Goal: Find specific page/section: Find specific page/section

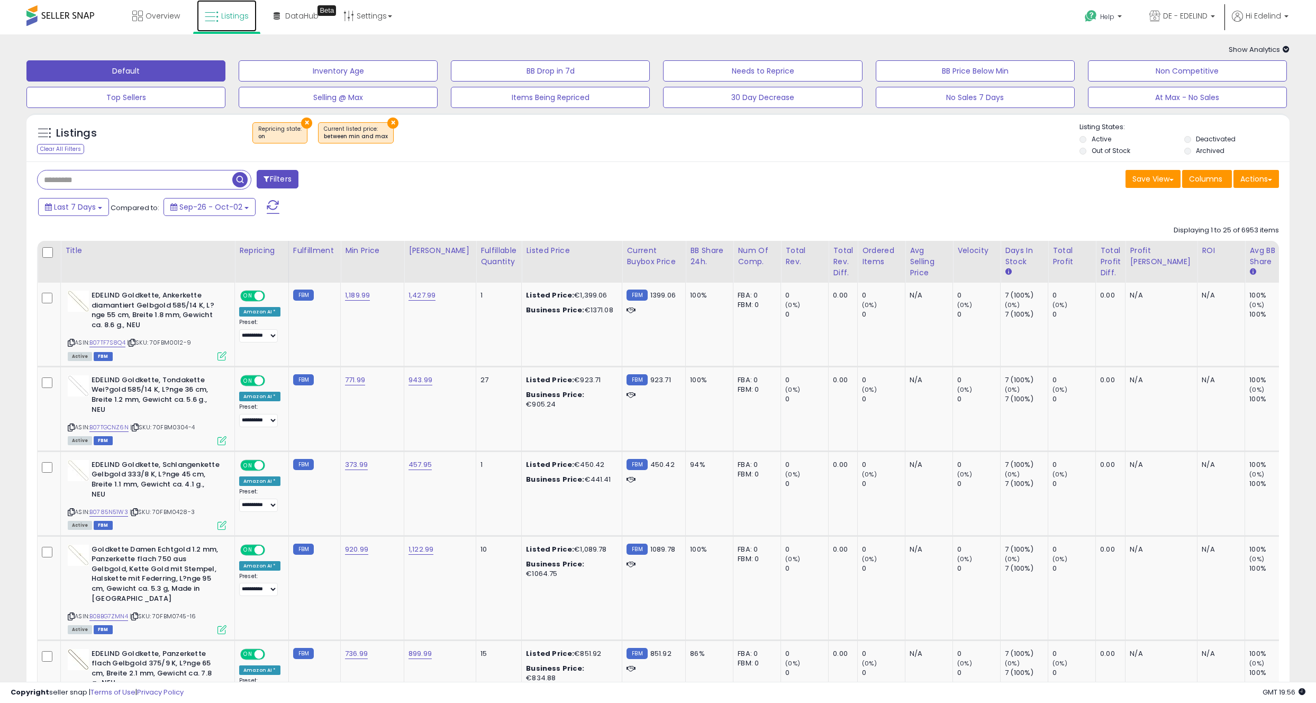
click at [233, 14] on span "Listings" at bounding box center [235, 16] width 28 height 11
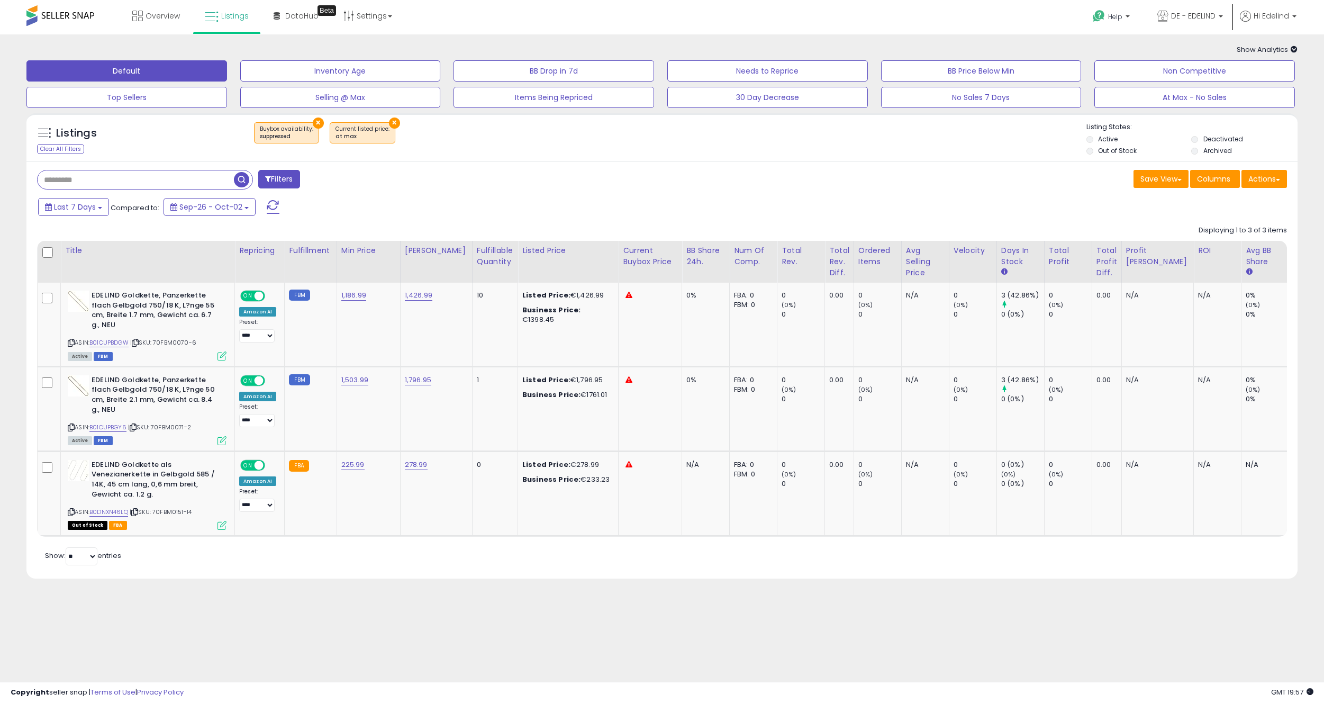
click at [313, 120] on button "×" at bounding box center [318, 123] width 11 height 11
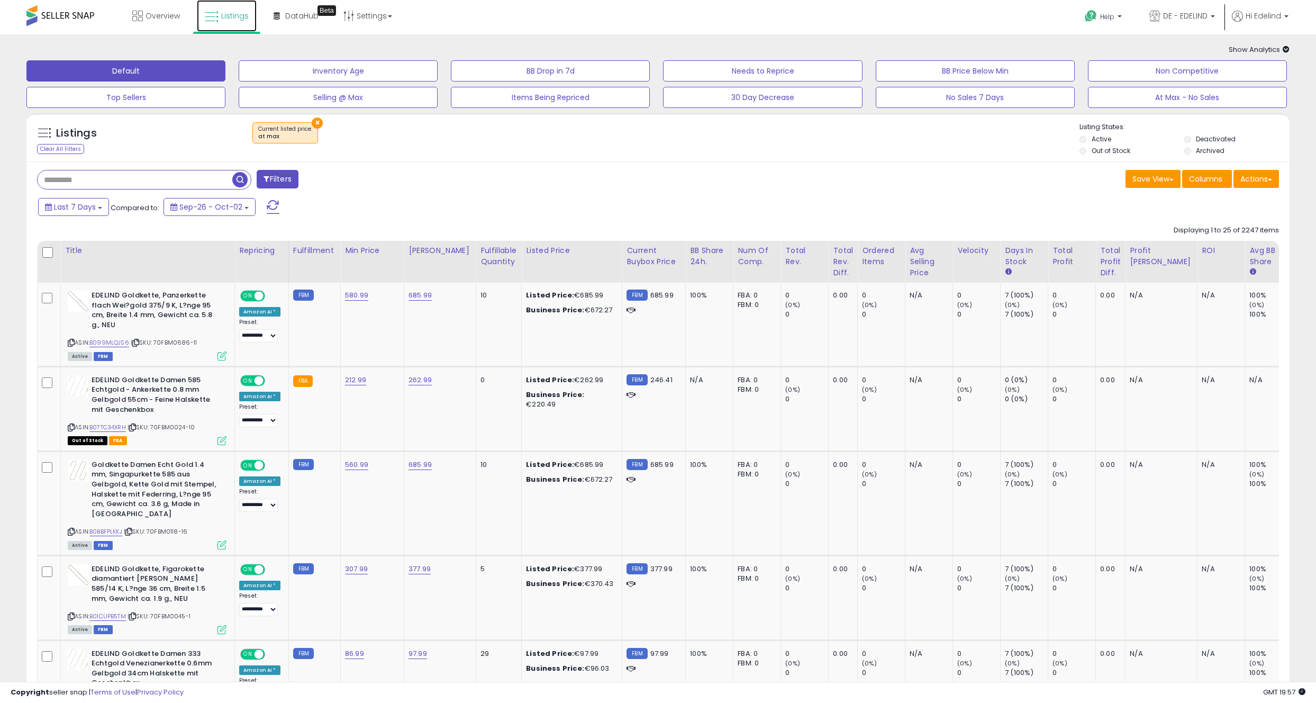
click at [229, 11] on span "Listings" at bounding box center [235, 16] width 28 height 11
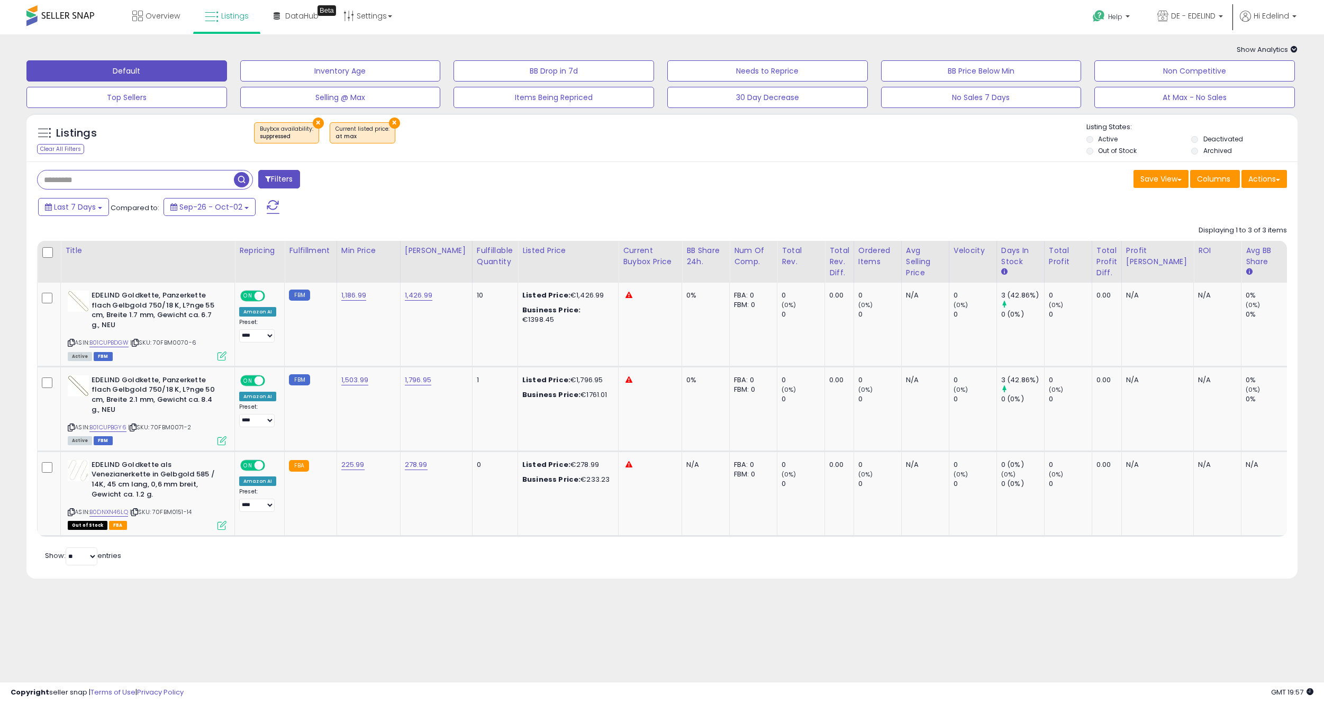
click at [389, 121] on button "×" at bounding box center [394, 123] width 11 height 11
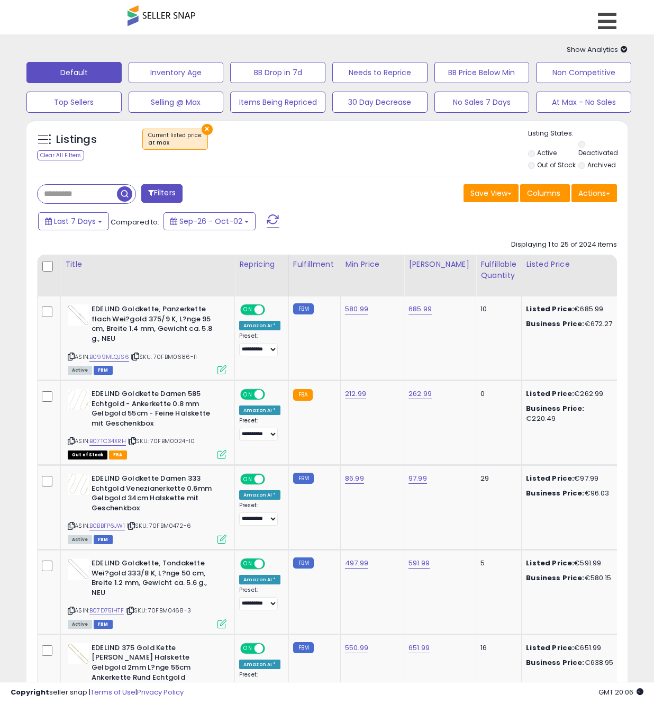
click at [0, 0] on span "Listings" at bounding box center [0, 0] width 0 height 0
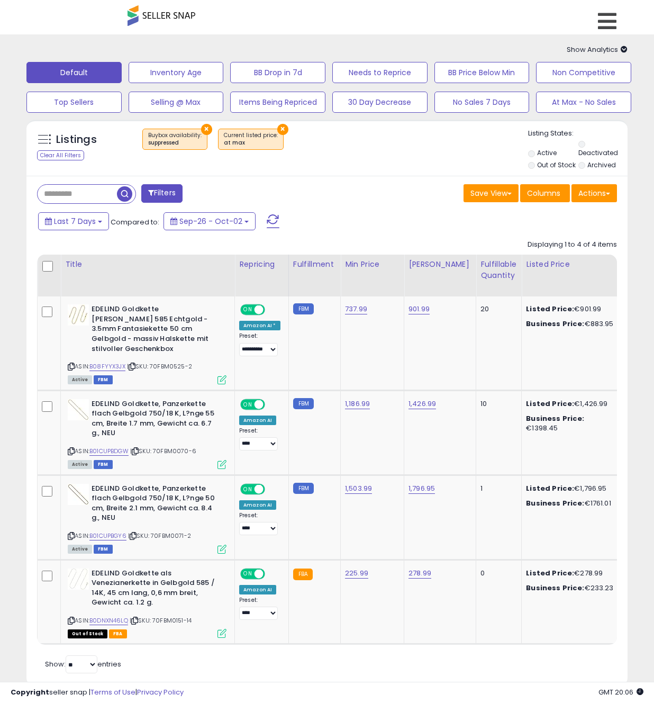
click at [203, 124] on button "×" at bounding box center [206, 129] width 11 height 11
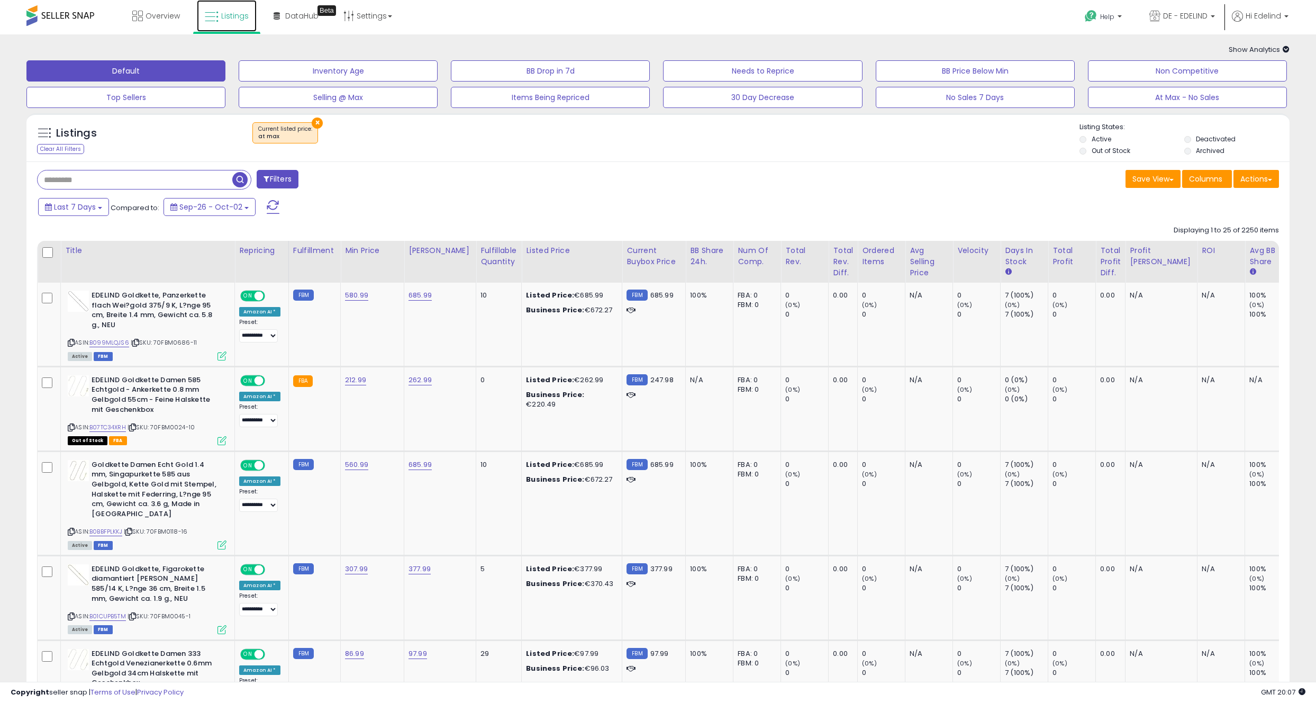
click at [231, 20] on span "Listings" at bounding box center [235, 16] width 28 height 11
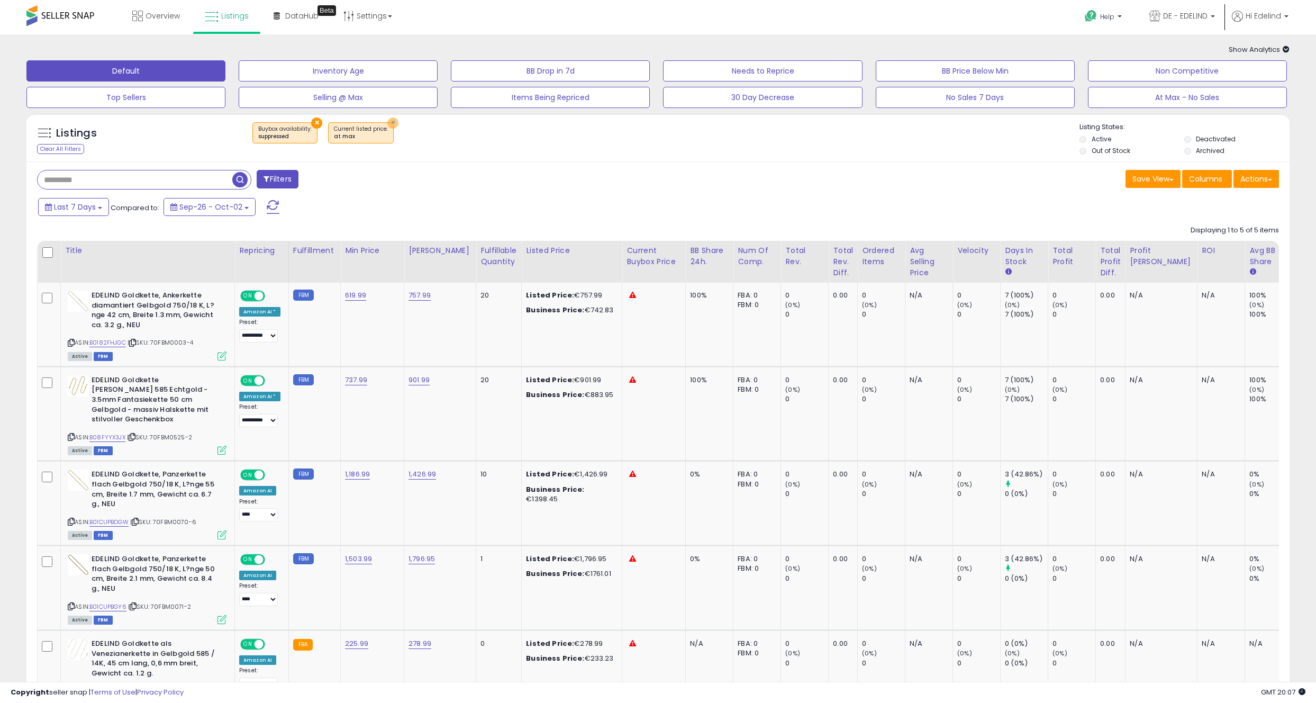
click at [387, 121] on button "×" at bounding box center [392, 123] width 11 height 11
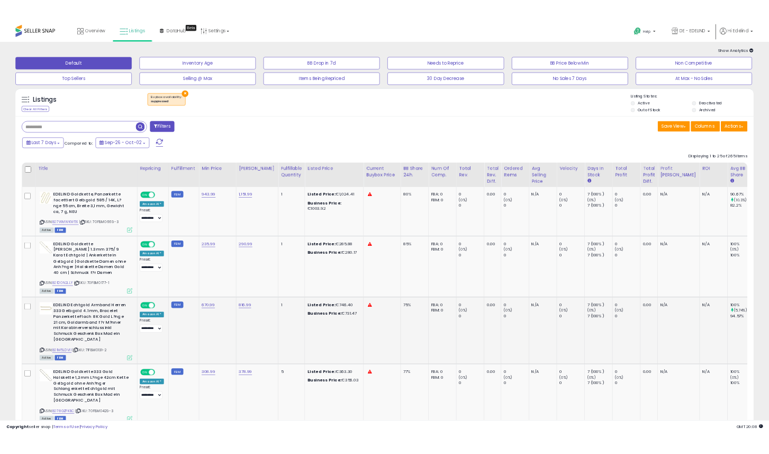
scroll to position [2, 0]
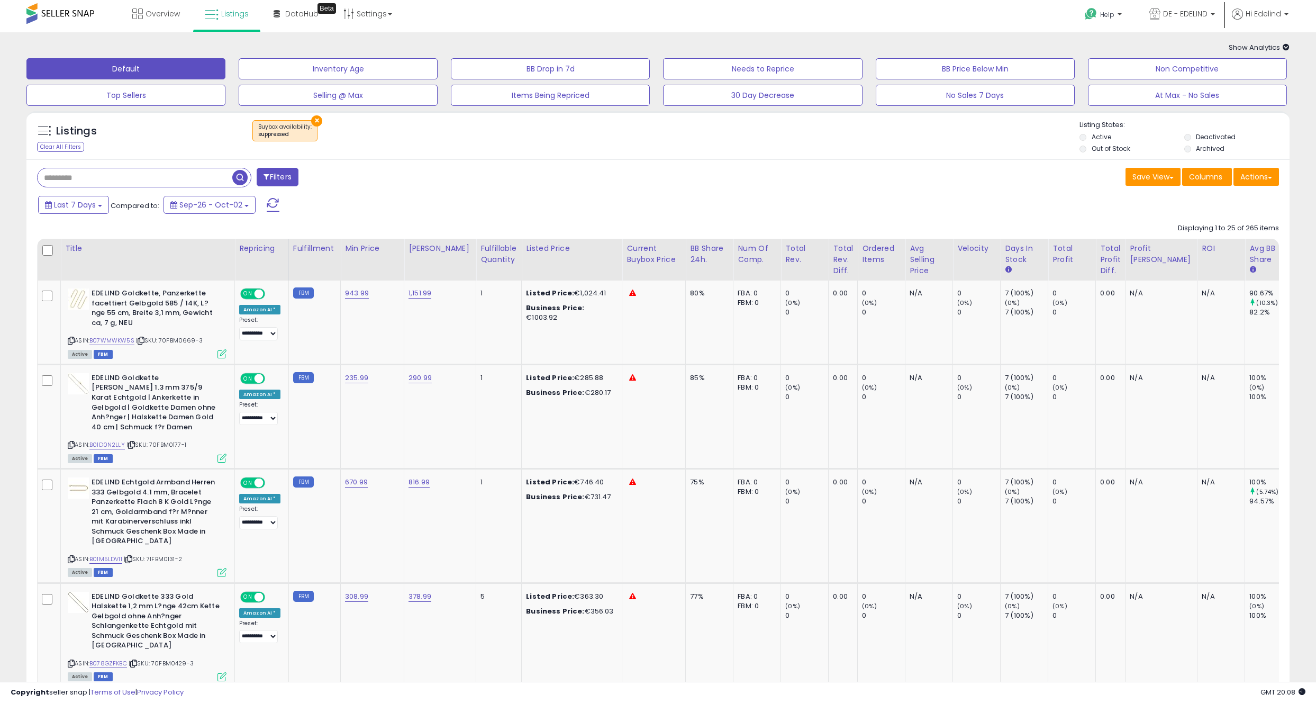
click at [592, 129] on div "× Buybox availability : suppressed" at bounding box center [659, 135] width 841 height 30
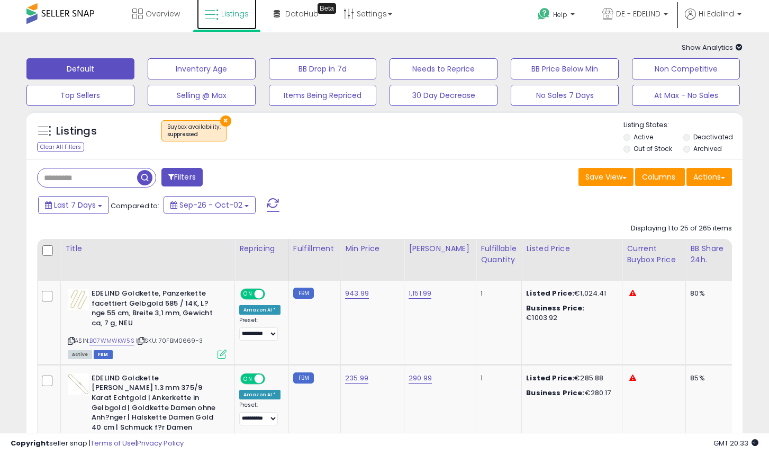
click at [221, 12] on span "Listings" at bounding box center [235, 13] width 28 height 11
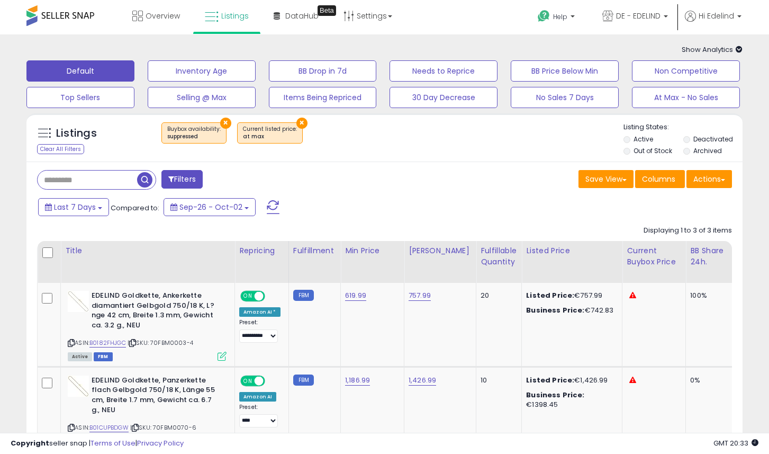
click at [222, 121] on button "×" at bounding box center [225, 123] width 11 height 11
